Goal: Task Accomplishment & Management: Complete application form

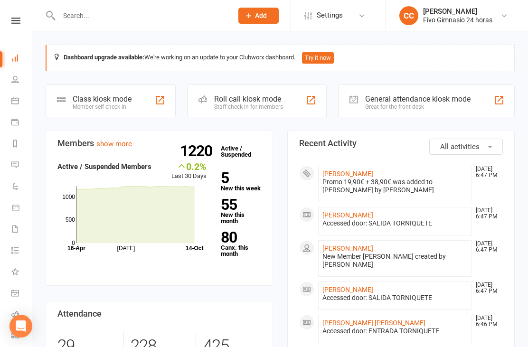
click at [374, 171] on link "[PERSON_NAME]" at bounding box center [348, 174] width 51 height 8
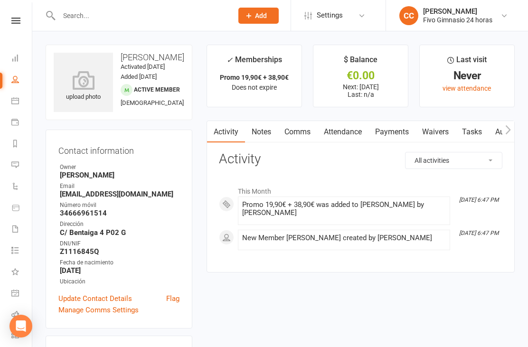
click at [87, 77] on icon at bounding box center [83, 80] width 59 height 19
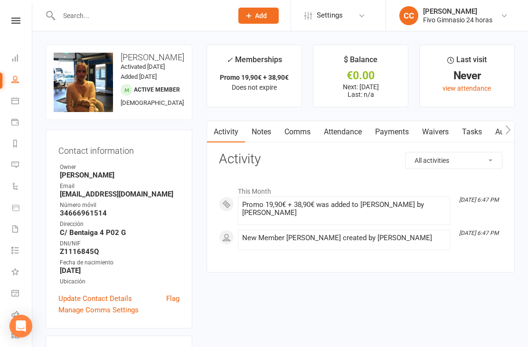
click at [449, 140] on link "Waivers" at bounding box center [436, 132] width 40 height 22
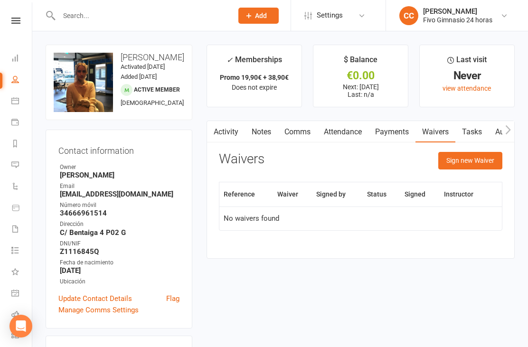
click at [469, 167] on button "Sign new Waiver" at bounding box center [471, 160] width 64 height 17
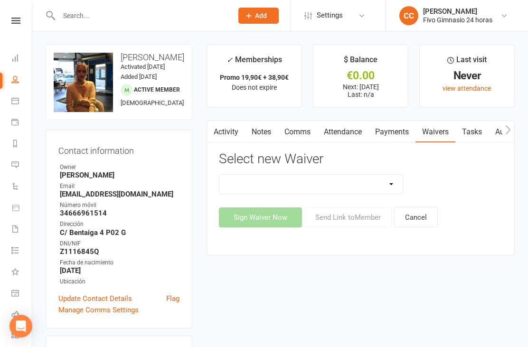
click at [303, 182] on select "Actualización De Datos De Pago Alta Online Certificación Finalización Contrato …" at bounding box center [311, 184] width 183 height 19
select select "1939"
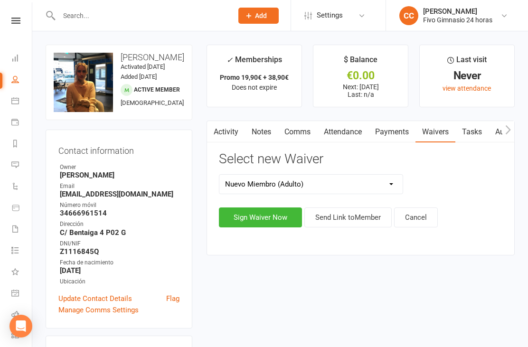
click at [248, 222] on button "Sign Waiver Now" at bounding box center [260, 218] width 83 height 20
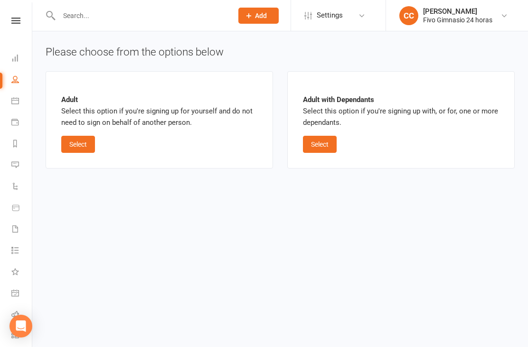
click at [90, 143] on button "Select" at bounding box center [78, 144] width 34 height 17
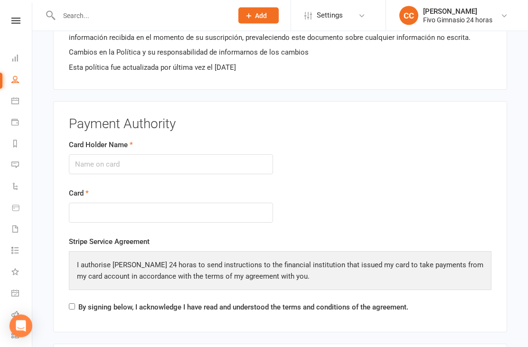
scroll to position [1016, 0]
click at [206, 158] on input "Card Holder Name" at bounding box center [171, 164] width 204 height 20
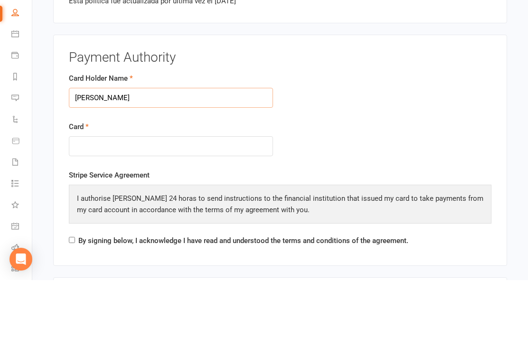
type input "[PERSON_NAME]"
click at [173, 203] on div at bounding box center [171, 213] width 204 height 20
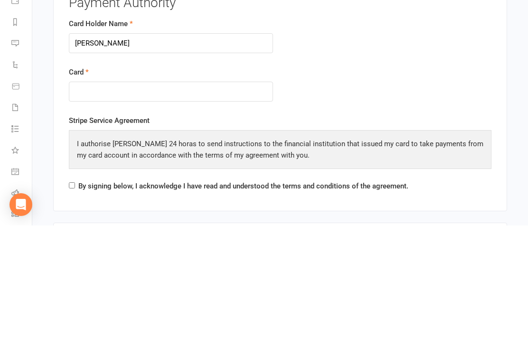
click at [362, 252] on div "I authorise [PERSON_NAME] 24 horas to send instructions to the financial instit…" at bounding box center [280, 271] width 423 height 39
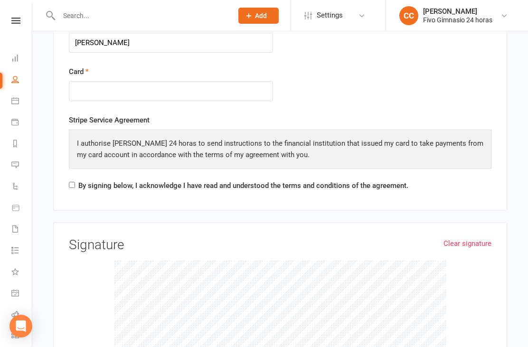
scroll to position [1137, 0]
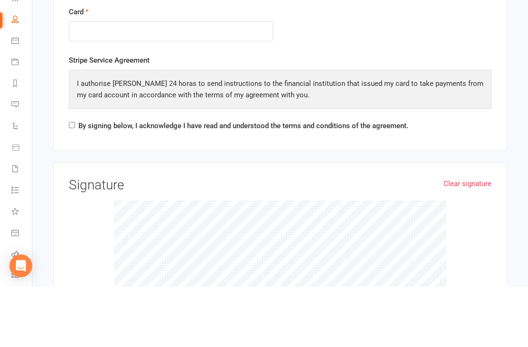
click at [70, 115] on div "Stripe Service Agreement I authorise Fivo Gimnasio 24 horas to send instruction…" at bounding box center [280, 155] width 423 height 81
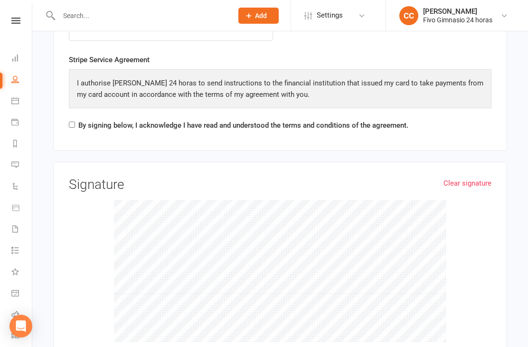
click at [79, 120] on label "By signing below, I acknowledge I have read and understood the terms and condit…" at bounding box center [243, 125] width 330 height 11
click at [75, 122] on input "By signing below, I acknowledge I have read and understood the terms and condit…" at bounding box center [72, 125] width 6 height 6
checkbox input "true"
click at [467, 178] on link "Clear signature" at bounding box center [468, 183] width 48 height 11
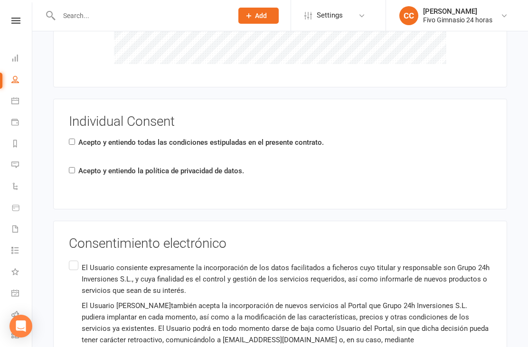
scroll to position [1476, 0]
click at [65, 142] on div "Individual Consent Acepto y entiendo todas las condiciones estipuladas en el pr…" at bounding box center [280, 154] width 454 height 111
click at [74, 139] on input "Acepto y entiendo todas las condiciones estipuladas en el presente contrato." at bounding box center [72, 142] width 6 height 6
checkbox input "true"
click at [75, 168] on input "Acepto y entiendo la política de privacidad de datos." at bounding box center [72, 171] width 6 height 6
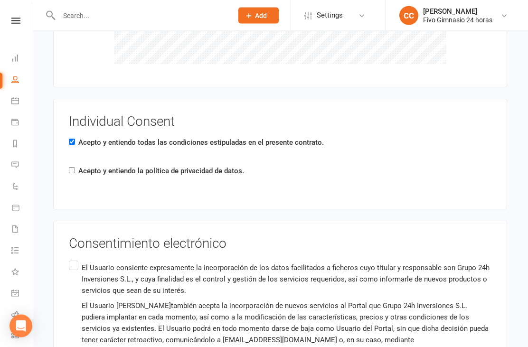
checkbox input "true"
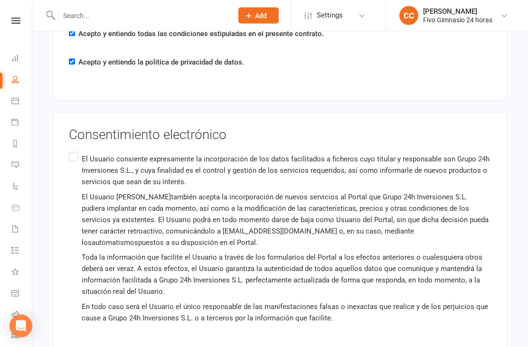
scroll to position [1585, 0]
click at [66, 141] on div "Consentimiento electrónico El Usuario consiente expresamente la incorporación d…" at bounding box center [280, 234] width 454 height 244
click at [69, 150] on label "El Usuario consiente expresamente la incorporación de los datos facilitados a f…" at bounding box center [280, 239] width 423 height 178
click at [69, 150] on input "El Usuario consiente expresamente la incorporación de los datos facilitados a f…" at bounding box center [72, 150] width 6 height 0
click at [77, 153] on label "El Usuario consiente expresamente la incorporación de los datos facilitados a f…" at bounding box center [280, 239] width 423 height 178
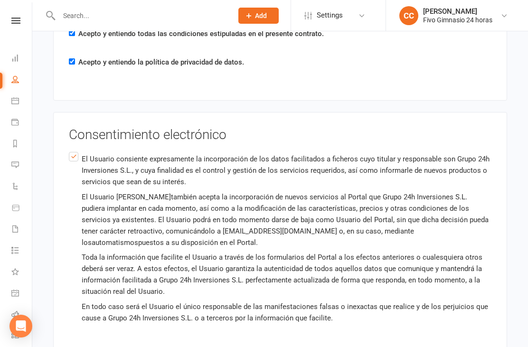
click at [75, 150] on input "El Usuario consiente expresamente la incorporación de los datos facilitados a f…" at bounding box center [72, 150] width 6 height 0
click at [76, 150] on label "El Usuario consiente expresamente la incorporación de los datos facilitados a f…" at bounding box center [280, 239] width 423 height 178
click at [75, 150] on input "El Usuario consiente expresamente la incorporación de los datos facilitados a f…" at bounding box center [72, 150] width 6 height 0
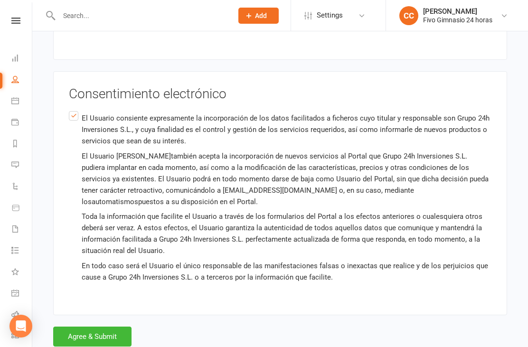
click at [115, 332] on button "Agree & Submit" at bounding box center [92, 337] width 78 height 20
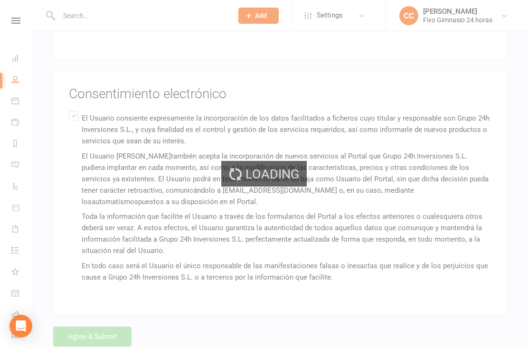
scroll to position [0, 0]
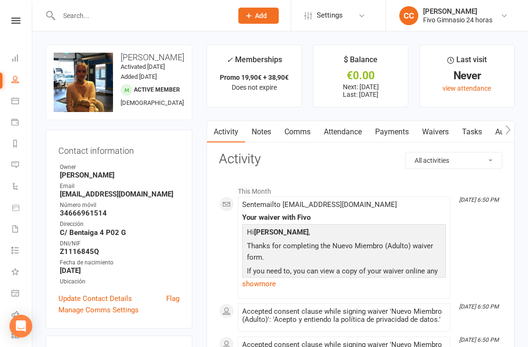
click at [392, 139] on link "Payments" at bounding box center [392, 132] width 47 height 22
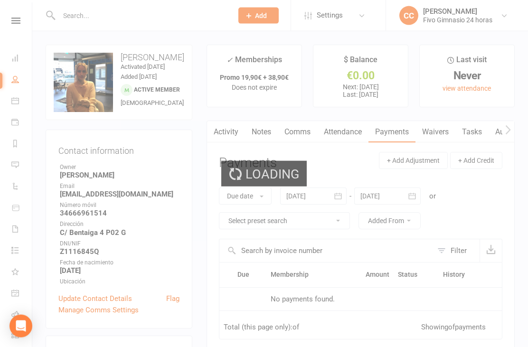
scroll to position [30, 0]
